Goal: Find specific fact: Find specific fact

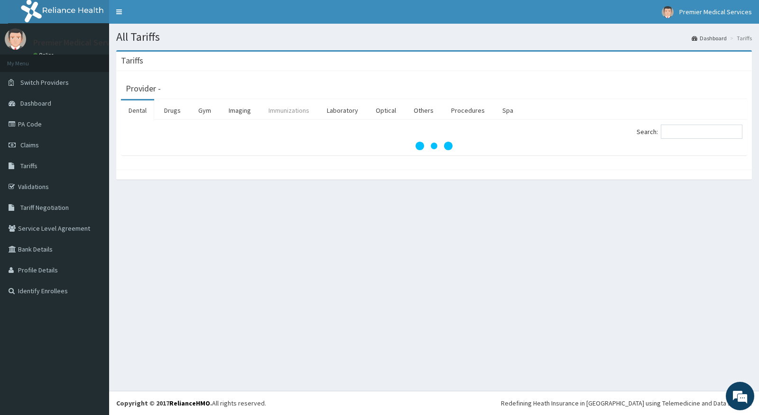
click at [295, 112] on link "Immunizations" at bounding box center [289, 111] width 56 height 20
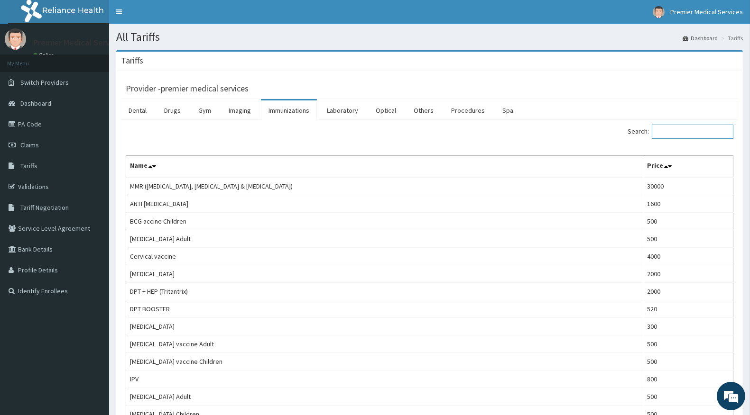
click at [677, 135] on input "Search:" at bounding box center [692, 132] width 82 height 14
click at [662, 131] on input "Search:" at bounding box center [692, 132] width 82 height 14
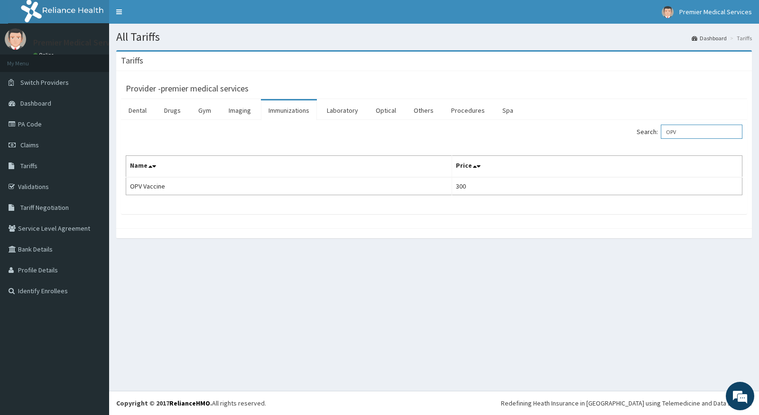
drag, startPoint x: 706, startPoint y: 132, endPoint x: 667, endPoint y: 150, distance: 43.3
click at [667, 150] on div "Search: OPV Name Price OPV Vaccine 300" at bounding box center [434, 160] width 616 height 71
click at [705, 137] on input "PCV" at bounding box center [701, 132] width 82 height 14
drag, startPoint x: 699, startPoint y: 131, endPoint x: 652, endPoint y: 136, distance: 47.6
click at [652, 136] on label "Search: PNEU" at bounding box center [689, 132] width 106 height 14
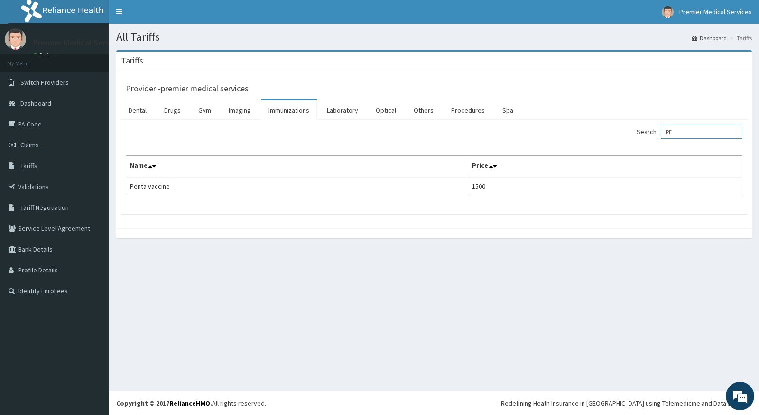
type input "P"
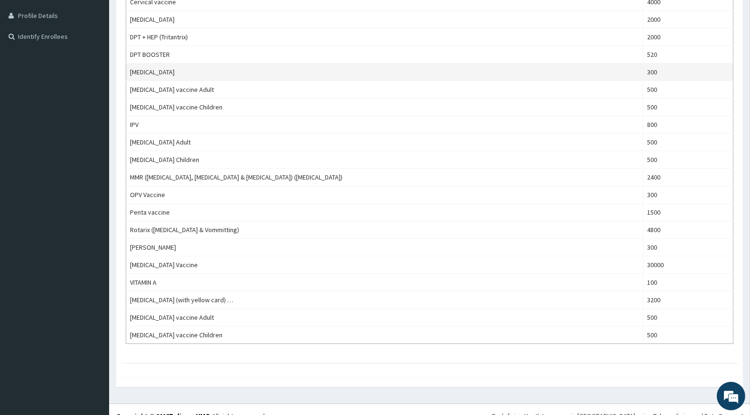
scroll to position [268, 0]
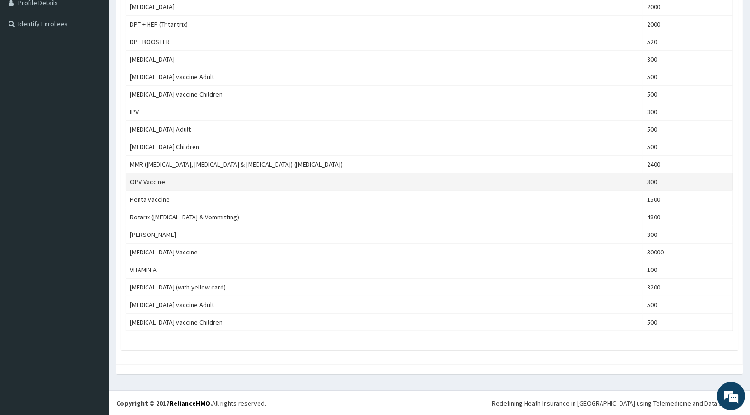
click at [643, 185] on td "300" at bounding box center [688, 183] width 90 height 18
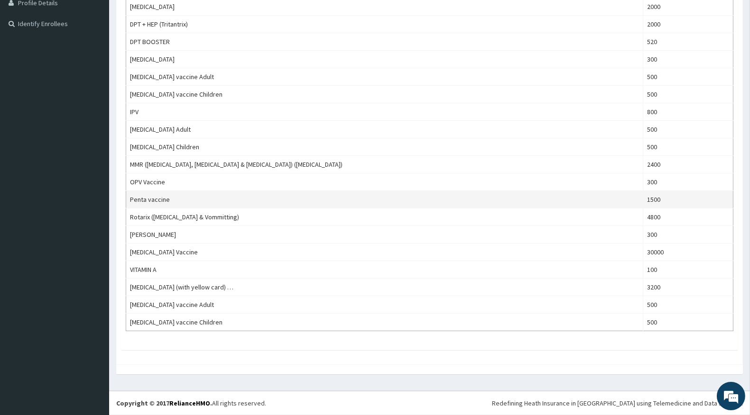
click at [643, 202] on td "1500" at bounding box center [688, 200] width 90 height 18
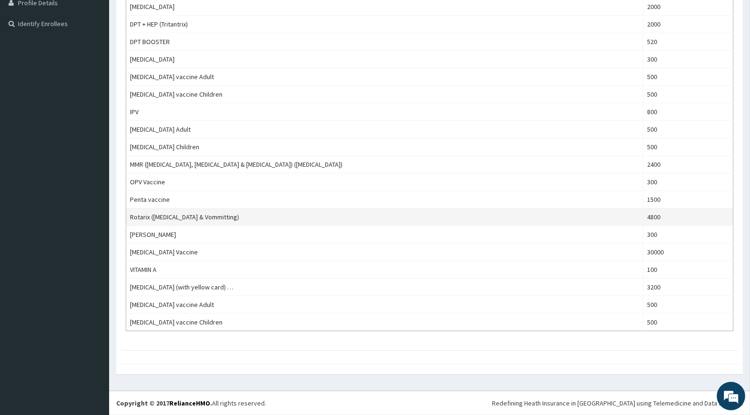
click at [643, 220] on td "4800" at bounding box center [688, 218] width 90 height 18
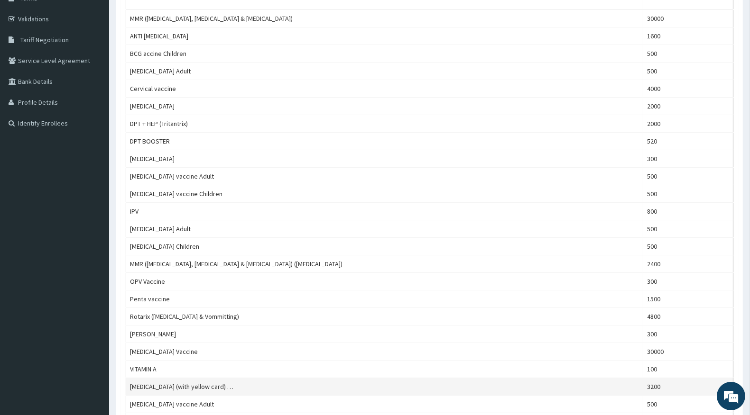
scroll to position [163, 0]
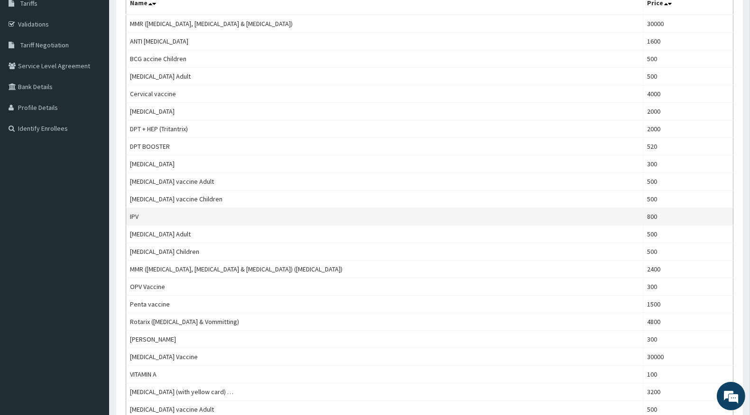
click at [643, 221] on td "800" at bounding box center [688, 217] width 90 height 18
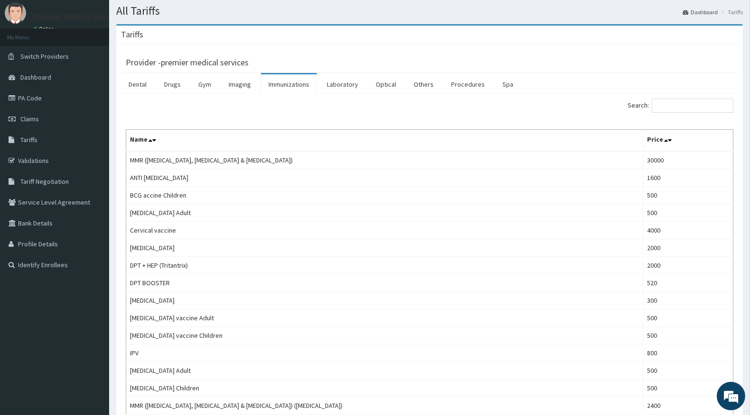
scroll to position [5, 0]
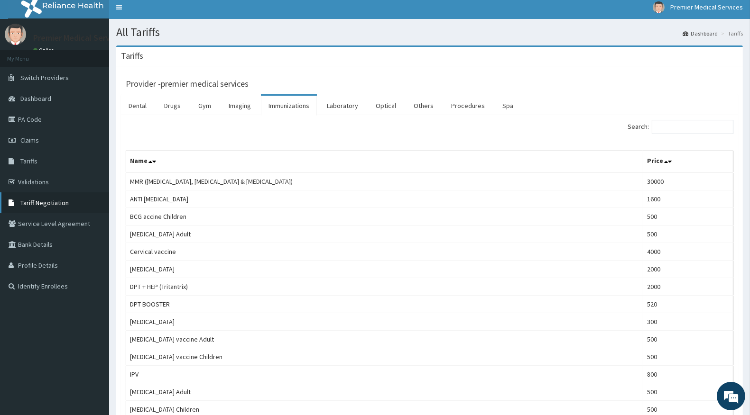
click at [55, 201] on span "Tariff Negotiation" at bounding box center [44, 203] width 48 height 9
